Goal: Navigation & Orientation: Go to known website

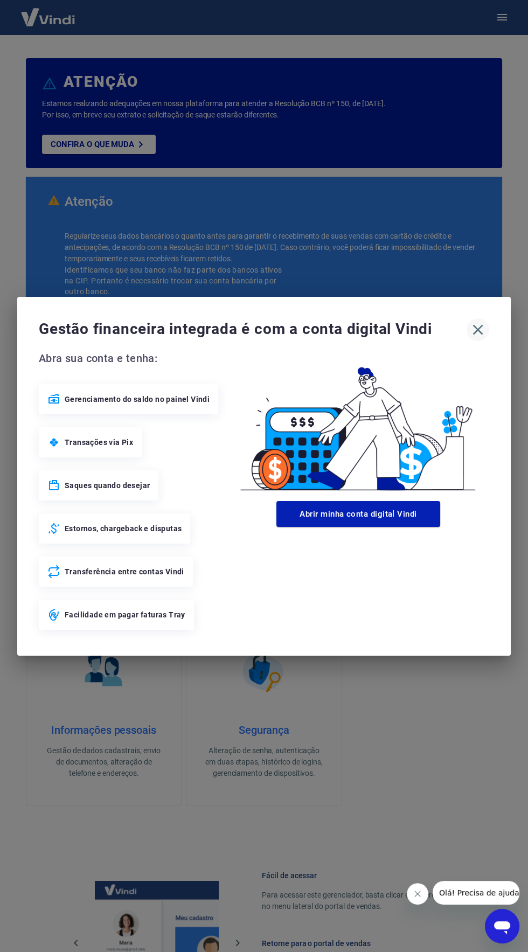
click at [482, 334] on icon "button" at bounding box center [478, 329] width 10 height 10
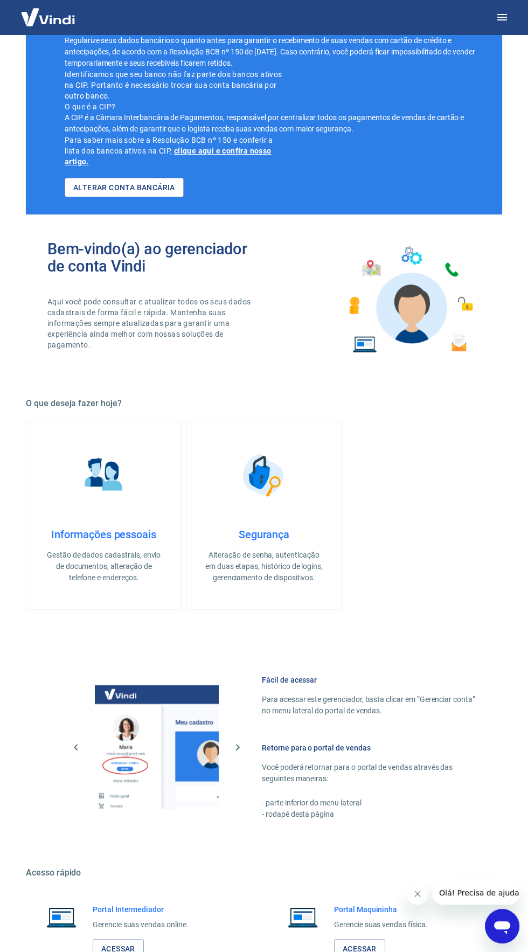
scroll to position [196, 0]
click at [115, 952] on link "Acessar" at bounding box center [118, 949] width 51 height 20
